Goal: Task Accomplishment & Management: Manage account settings

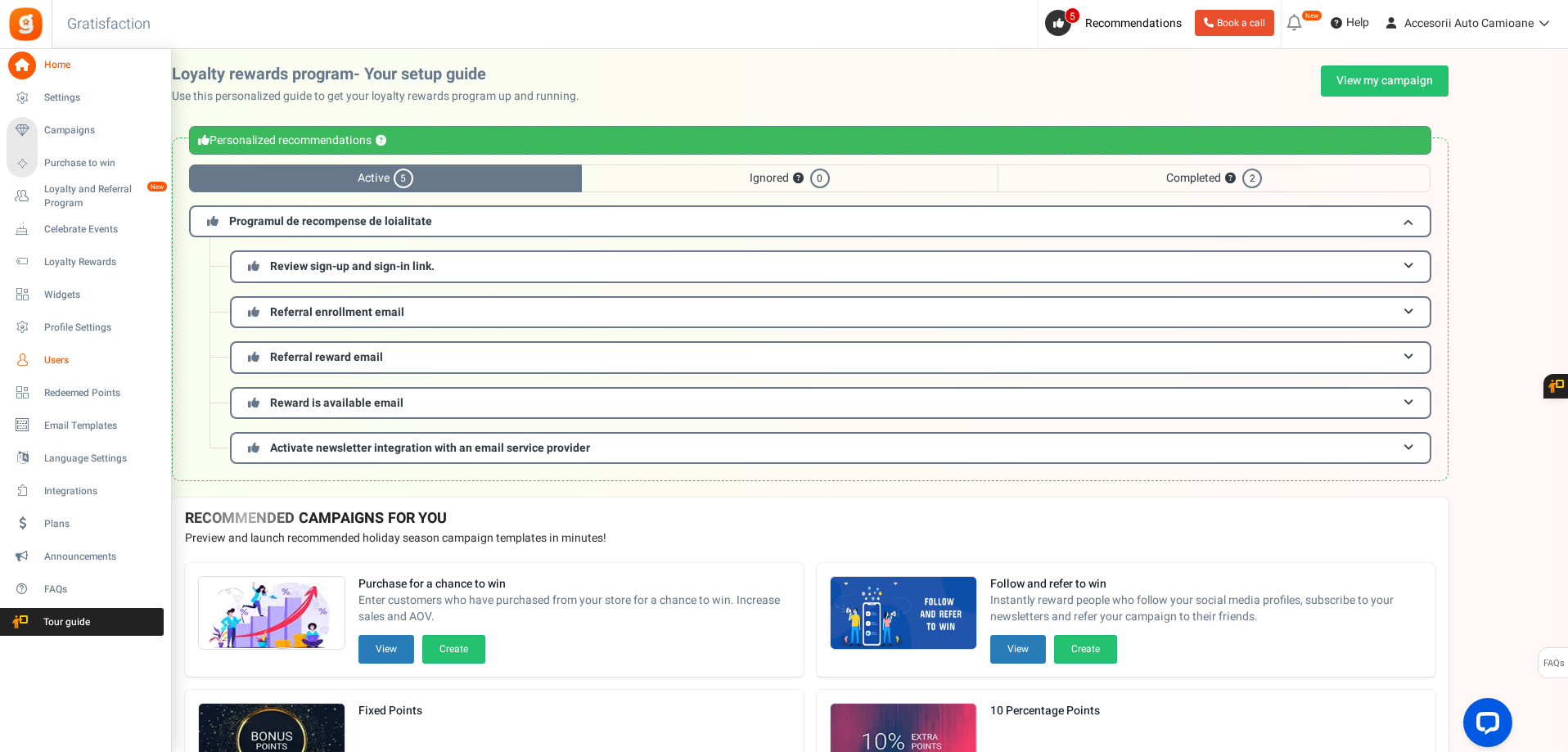
click at [47, 357] on span "Users" at bounding box center [101, 360] width 115 height 14
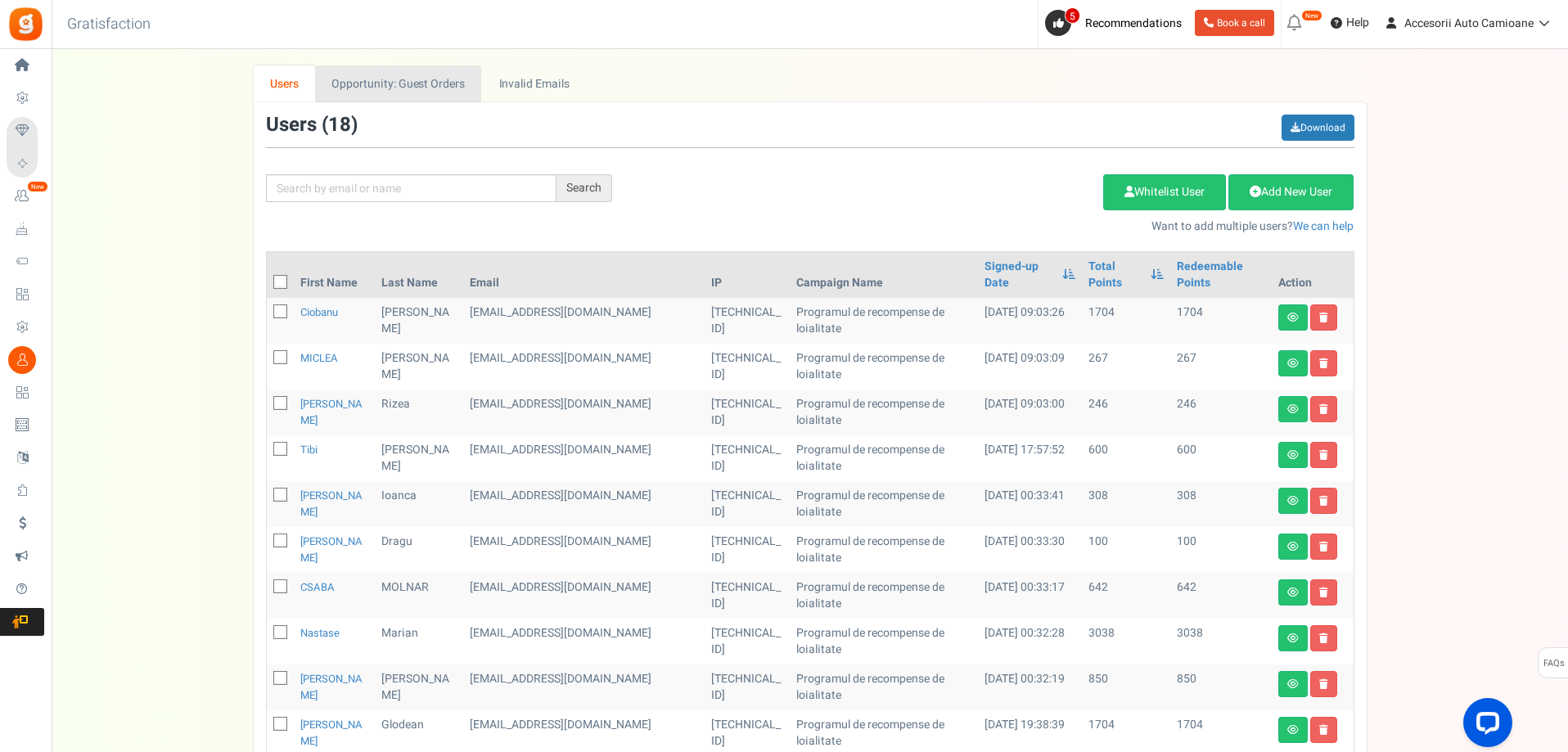
click at [383, 71] on link "Opportunity: Guest Orders" at bounding box center [398, 84] width 166 height 37
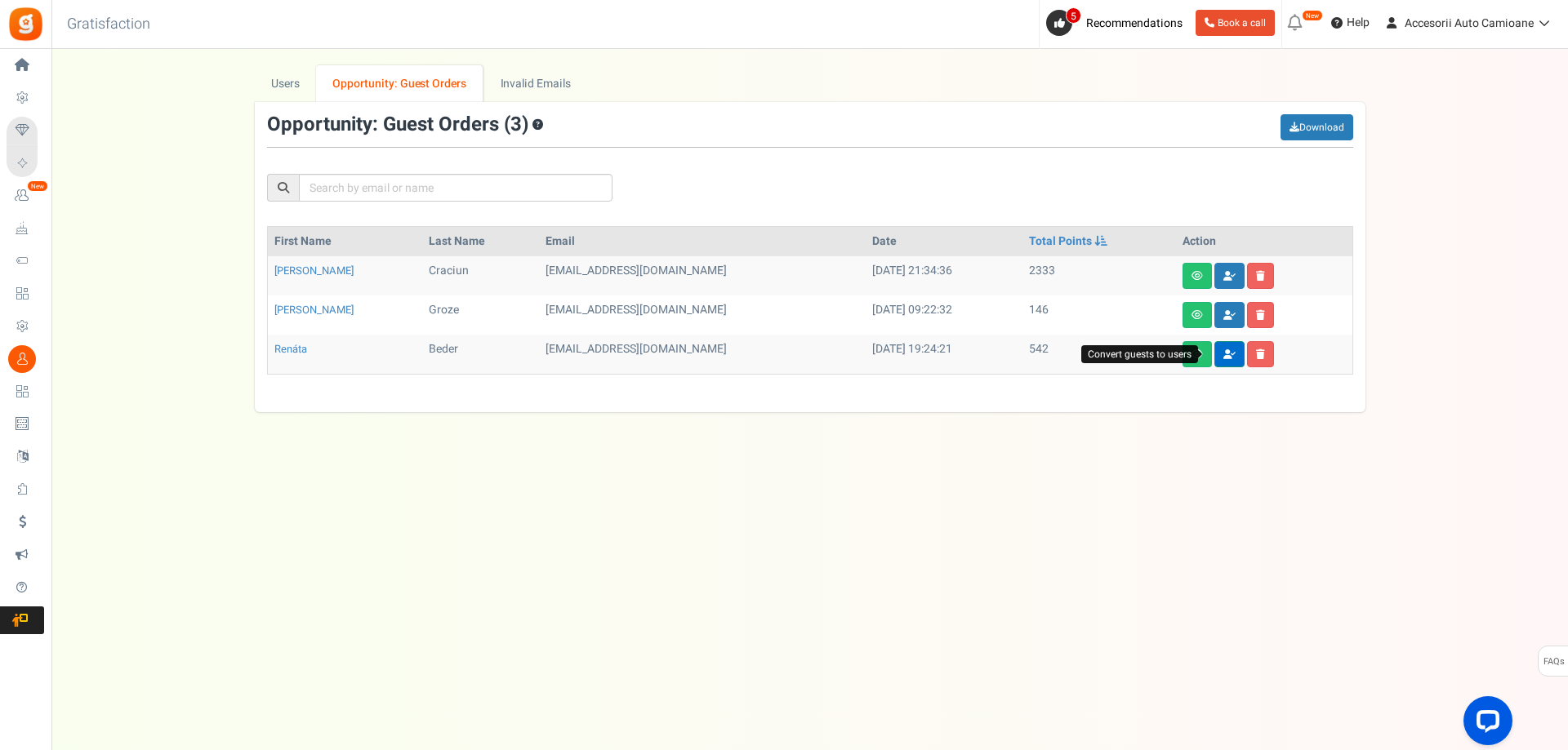
click at [1223, 353] on icon at bounding box center [1229, 355] width 13 height 10
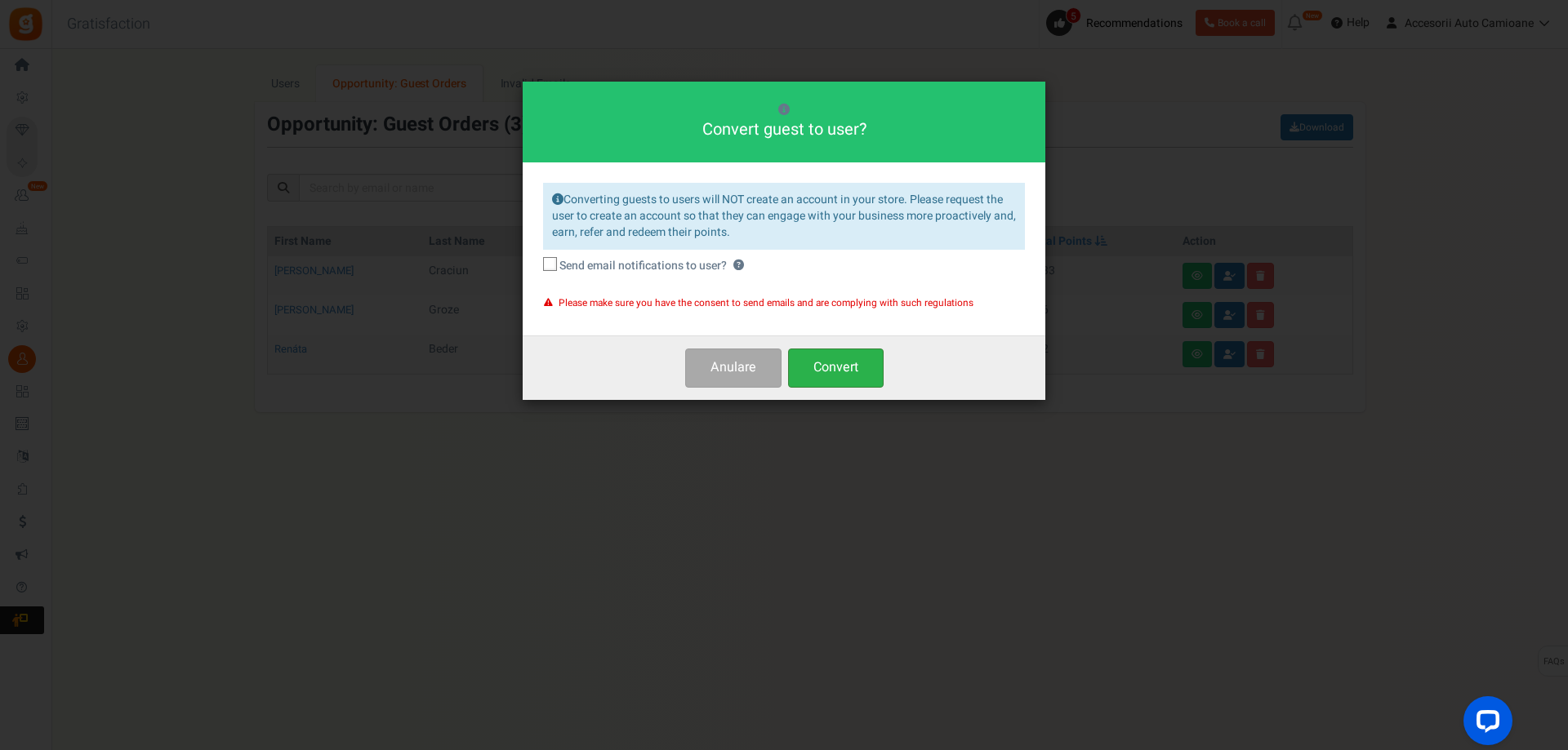
click at [840, 376] on button "Convert" at bounding box center [835, 368] width 95 height 39
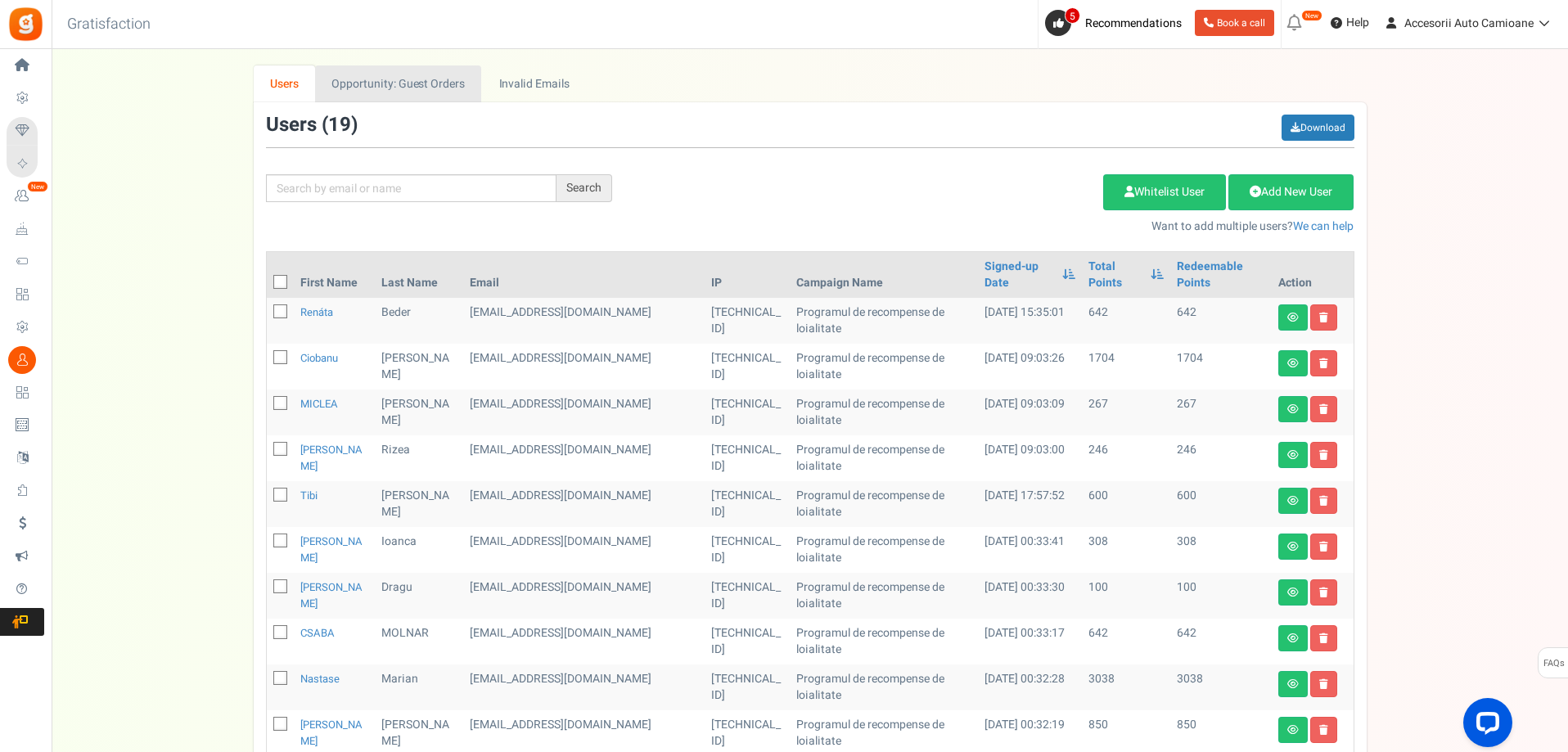
click at [432, 82] on link "Opportunity: Guest Orders" at bounding box center [398, 84] width 166 height 37
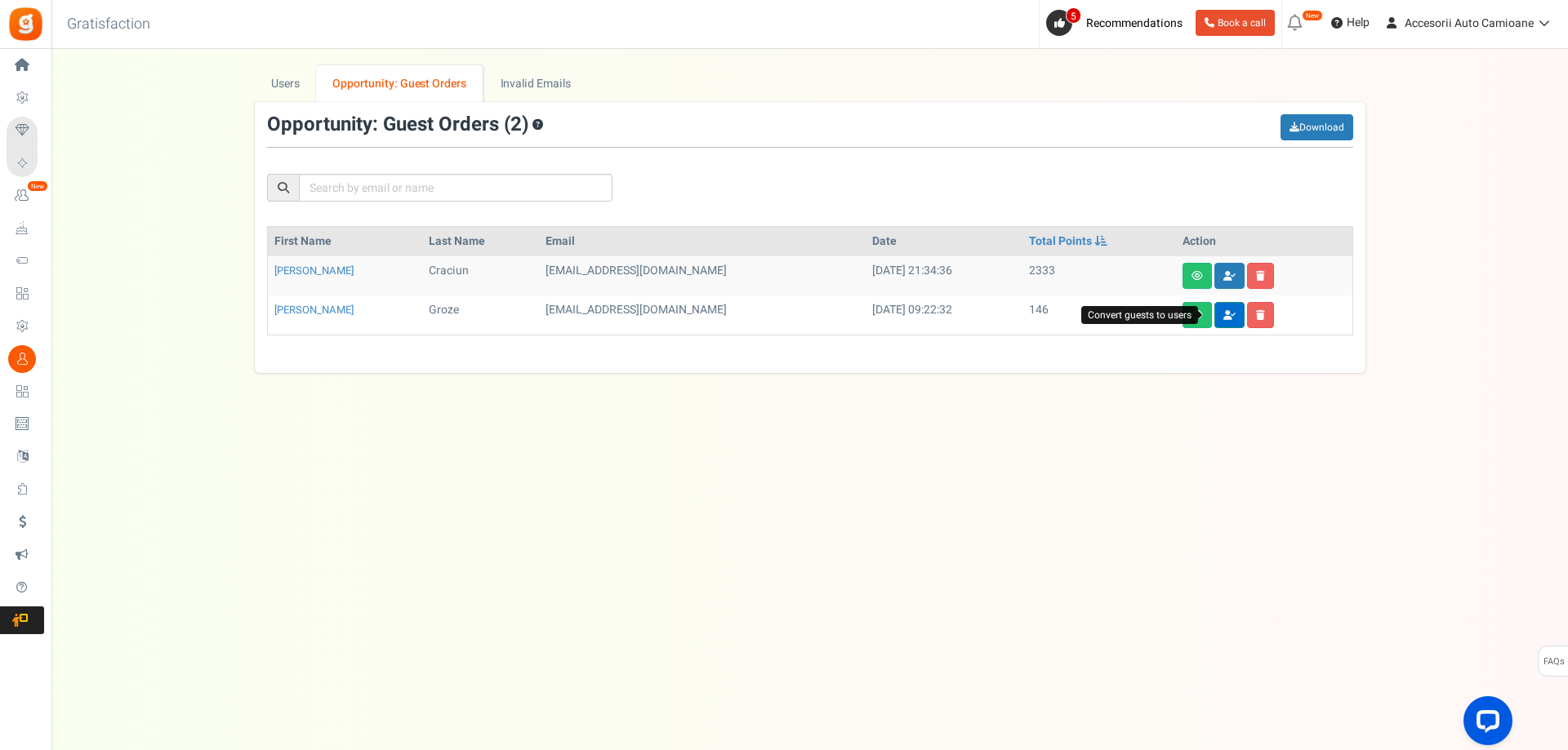
click at [1214, 320] on link at bounding box center [1229, 314] width 30 height 26
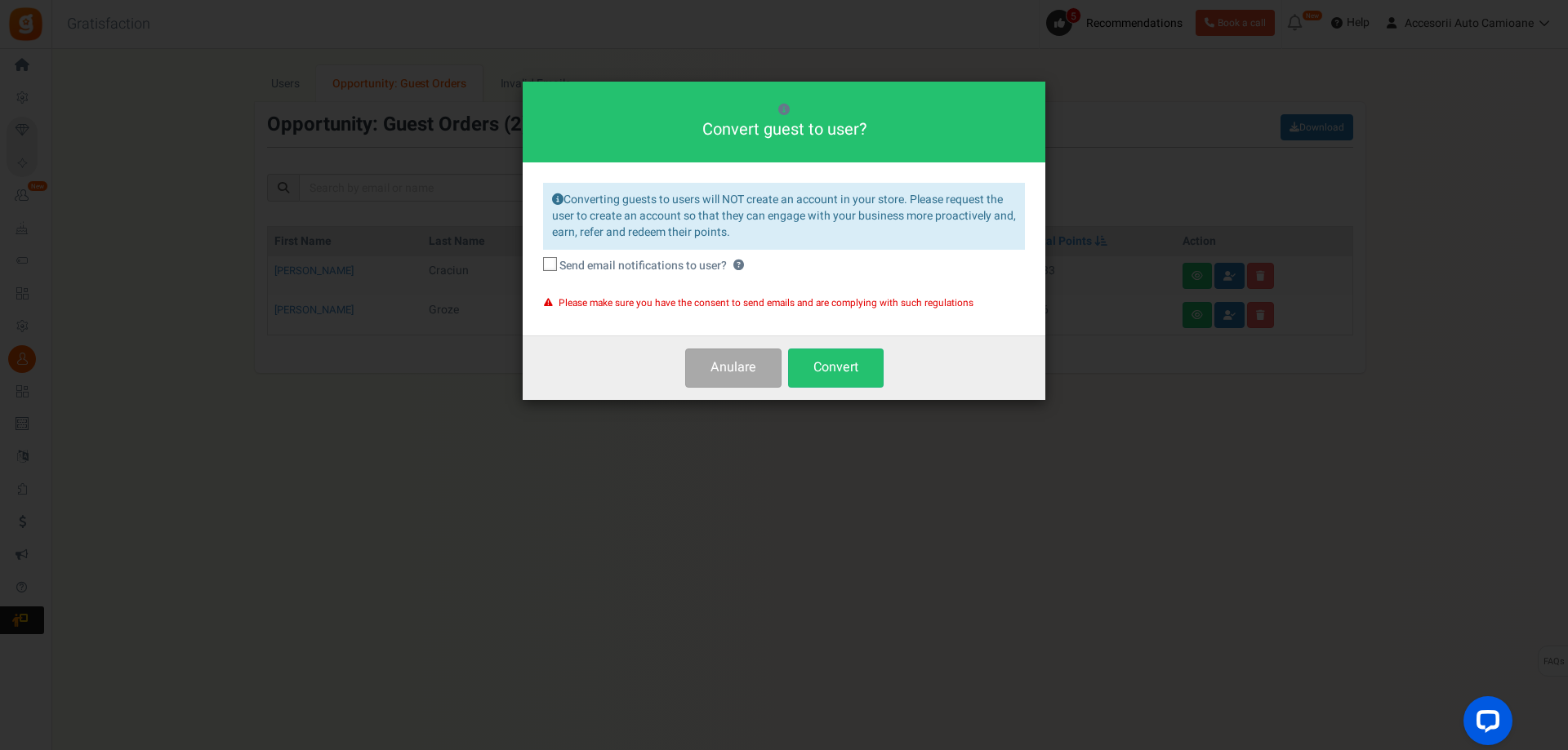
click at [553, 267] on icon at bounding box center [550, 265] width 11 height 11
click at [537, 267] on input "Send email notifications to user? ?" at bounding box center [532, 266] width 11 height 11
checkbox input "true"
click at [838, 369] on button "Convert" at bounding box center [835, 368] width 95 height 39
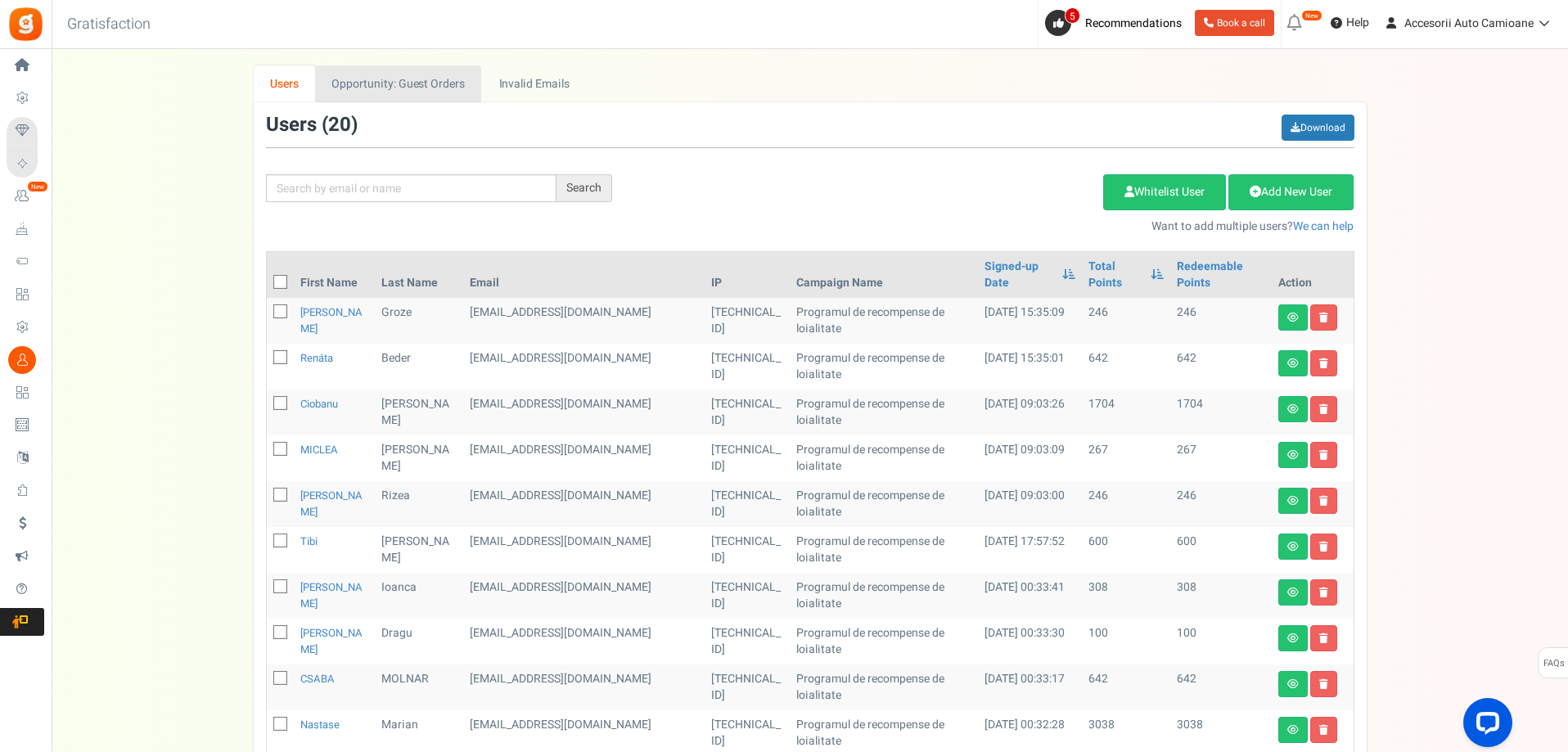
click at [416, 88] on link "Opportunity: Guest Orders" at bounding box center [398, 84] width 166 height 37
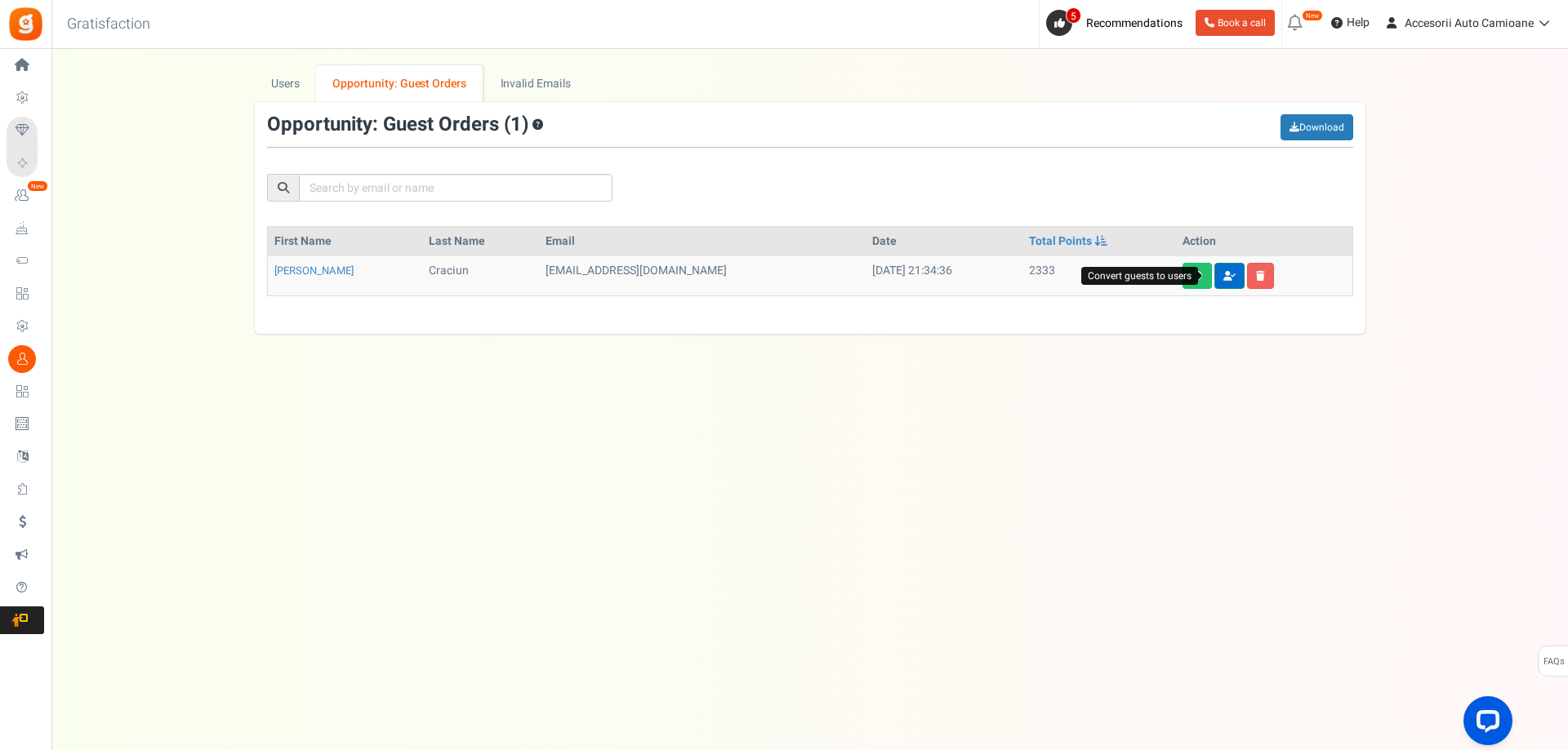
click at [1226, 272] on link at bounding box center [1229, 276] width 30 height 26
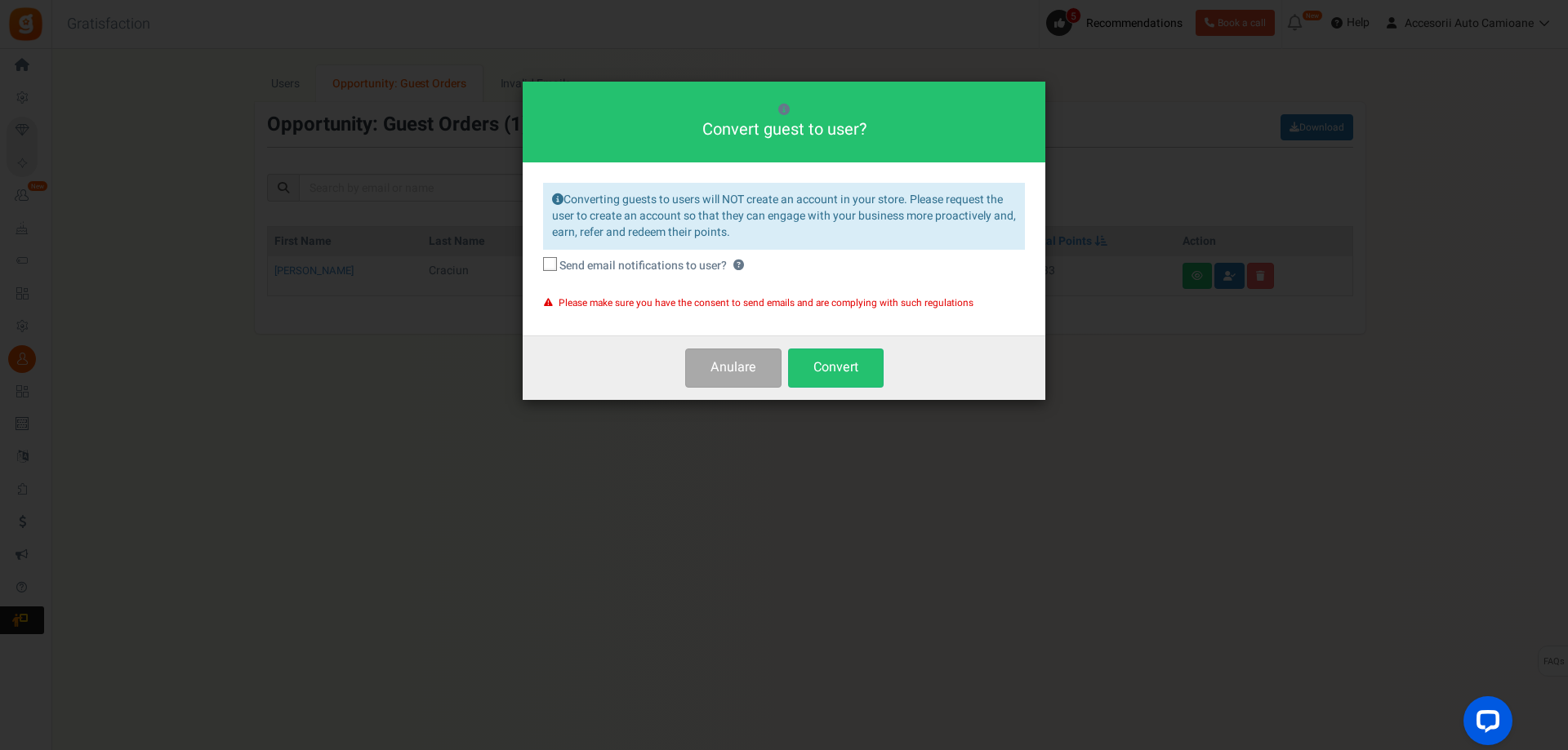
click at [555, 261] on icon at bounding box center [550, 265] width 11 height 11
click at [537, 261] on input "Send email notifications to user? ?" at bounding box center [532, 266] width 11 height 11
checkbox input "true"
click at [845, 360] on button "Convert" at bounding box center [835, 368] width 95 height 39
